Goal: Task Accomplishment & Management: Use online tool/utility

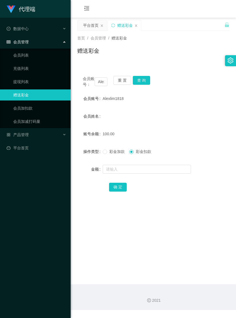
click at [177, 117] on div "会员姓名" at bounding box center [153, 116] width 152 height 11
click at [123, 81] on button "重 置" at bounding box center [123, 80] width 18 height 9
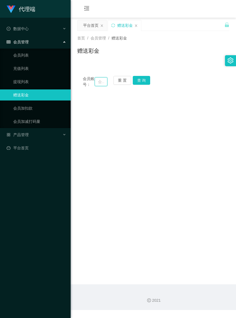
click at [95, 83] on input "text" at bounding box center [101, 81] width 12 height 9
click at [96, 83] on input "text" at bounding box center [101, 81] width 12 height 9
paste input "Alexlim1818"
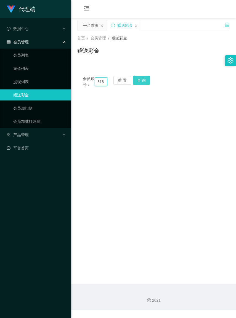
type input "Alexlim1818"
click at [141, 80] on button "查 询" at bounding box center [142, 80] width 18 height 9
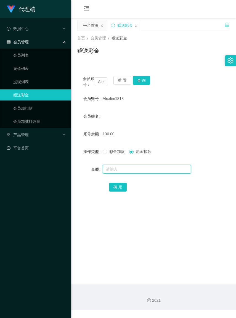
click at [125, 174] on input "text" at bounding box center [147, 169] width 88 height 9
type input "130"
click at [120, 189] on button "确 定" at bounding box center [118, 187] width 18 height 9
click at [197, 213] on main "关闭左侧 关闭右侧 关闭其它 刷新页面 平台首页 赠送彩金 首页 / 会员管理 / 赠送彩金 / 赠送彩金 会员账号： Alexlim1818 重 置 查 询…" at bounding box center [153, 151] width 165 height 267
click at [116, 82] on button "重 置" at bounding box center [123, 80] width 18 height 9
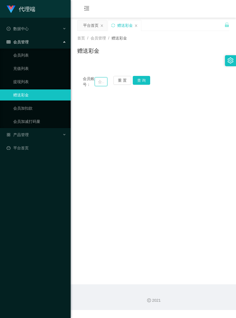
click at [96, 84] on input "text" at bounding box center [101, 81] width 12 height 9
paste input "Workbench158"
type input "Workbench158"
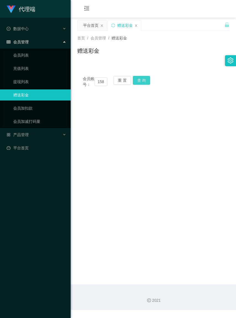
scroll to position [0, 0]
click at [143, 79] on button "查 询" at bounding box center [142, 80] width 18 height 9
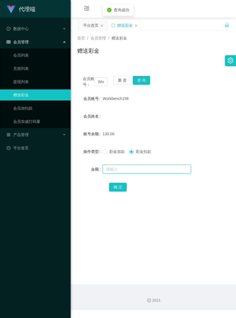
click at [141, 173] on input "text" at bounding box center [147, 169] width 88 height 9
type input "130"
click at [115, 192] on button "确 定" at bounding box center [118, 187] width 18 height 9
click at [173, 73] on div "会员账号： Workbench158 重 置 查 询 会员账号 Workbench158 会员姓名 账号余额 0.00 操作类型 彩金加款 彩金扣款 金额 确…" at bounding box center [153, 137] width 152 height 134
click at [117, 80] on button "重 置" at bounding box center [123, 80] width 18 height 9
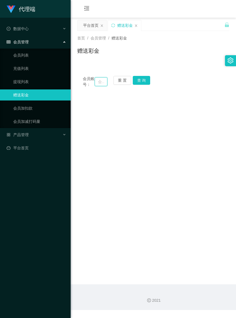
click at [98, 83] on input "text" at bounding box center [101, 81] width 12 height 9
click at [96, 83] on input "text" at bounding box center [101, 81] width 12 height 9
paste input "jacktee"
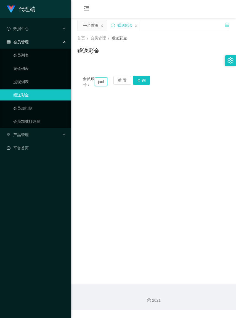
scroll to position [0, 6]
type input "jacktee"
click at [143, 83] on button "查 询" at bounding box center [142, 80] width 18 height 9
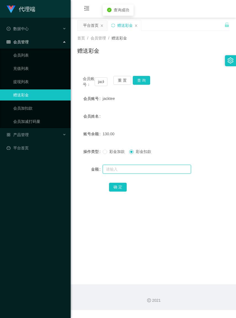
click at [129, 174] on input "text" at bounding box center [147, 169] width 88 height 9
type input "130"
click at [120, 192] on button "确 定" at bounding box center [118, 187] width 18 height 9
